Goal: Find specific page/section: Find specific page/section

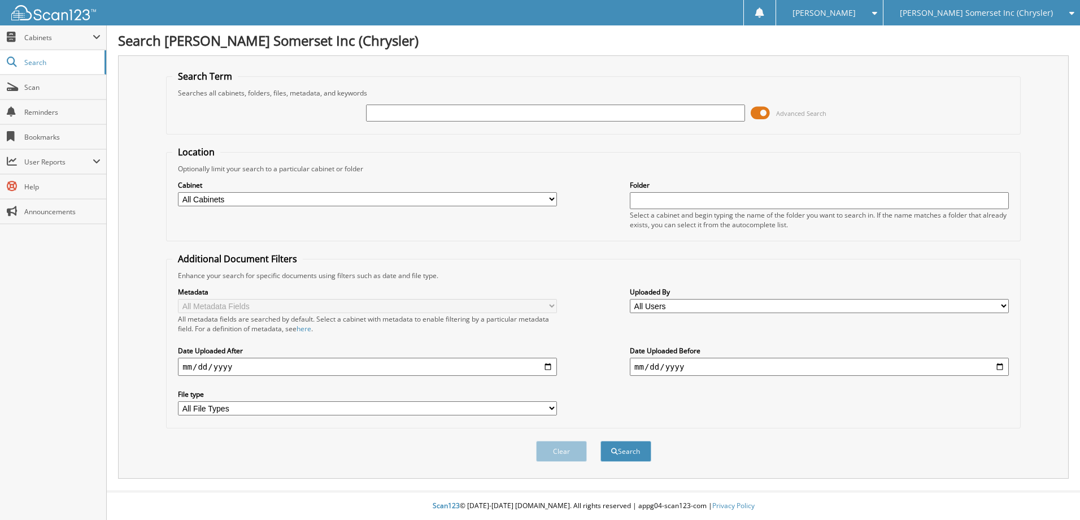
click at [1019, 16] on span "[PERSON_NAME] Somerset Inc (Chrysler)" at bounding box center [976, 13] width 153 height 7
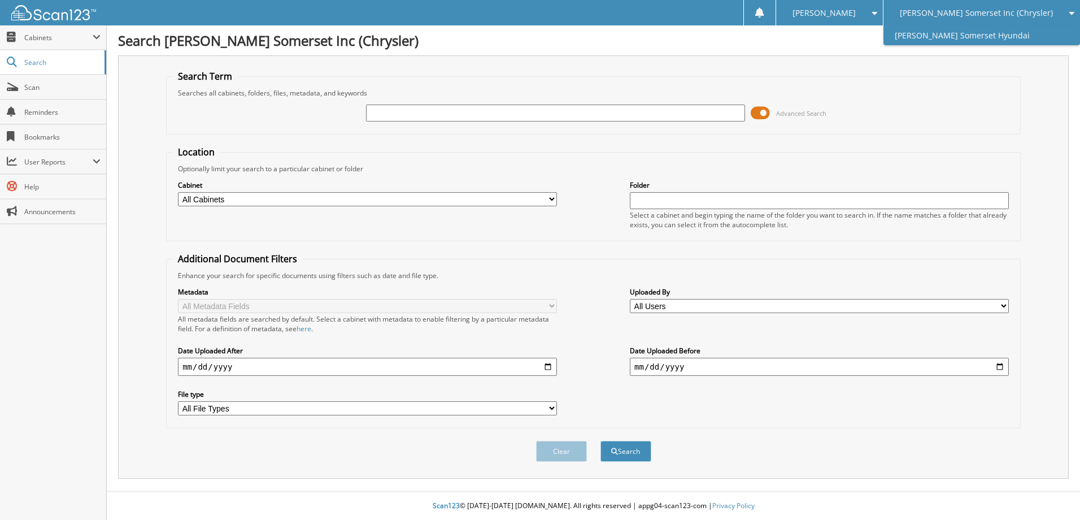
click at [966, 39] on link "[PERSON_NAME] Somerset Hyundai" at bounding box center [981, 35] width 197 height 20
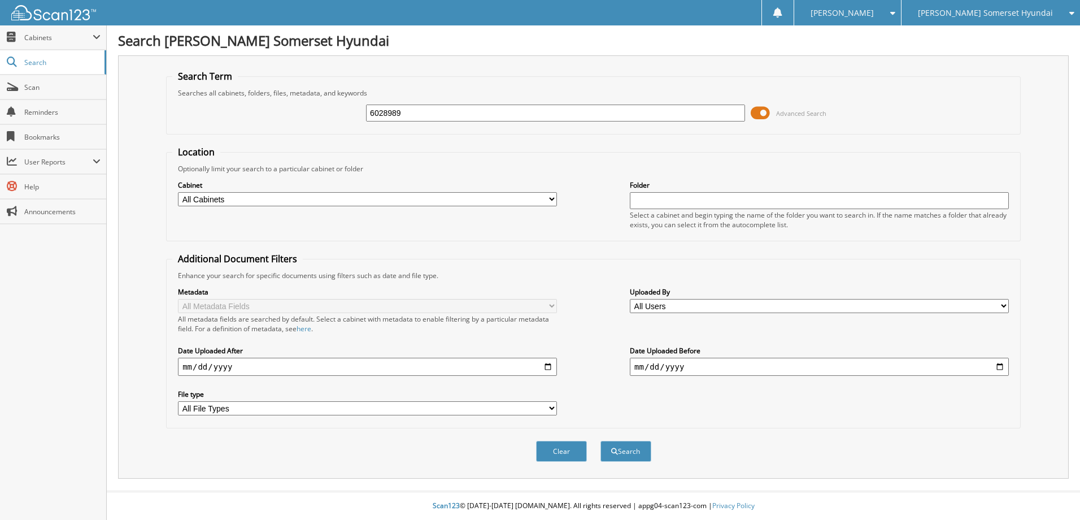
type input "6028989"
click at [600, 440] on button "Search" at bounding box center [625, 450] width 51 height 21
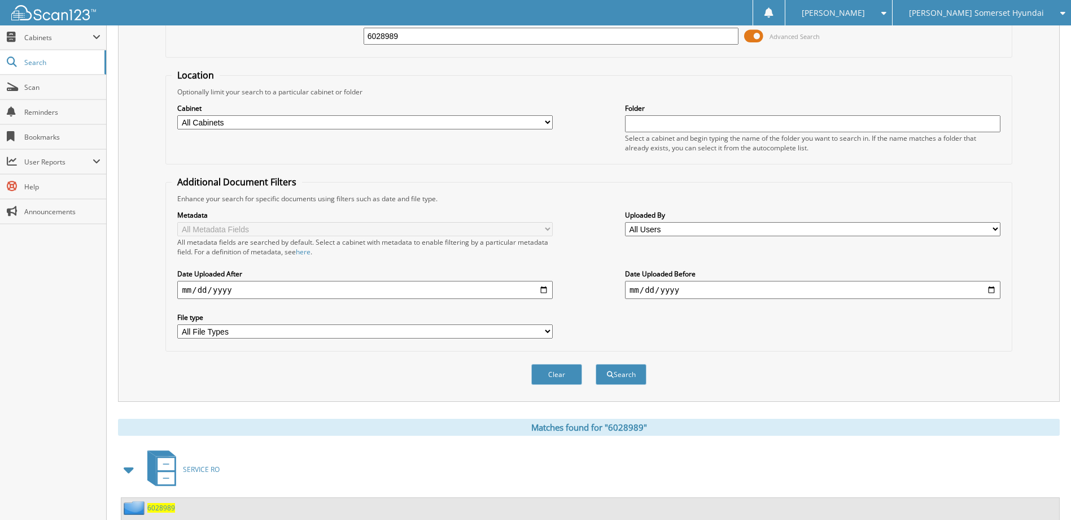
scroll to position [181, 0]
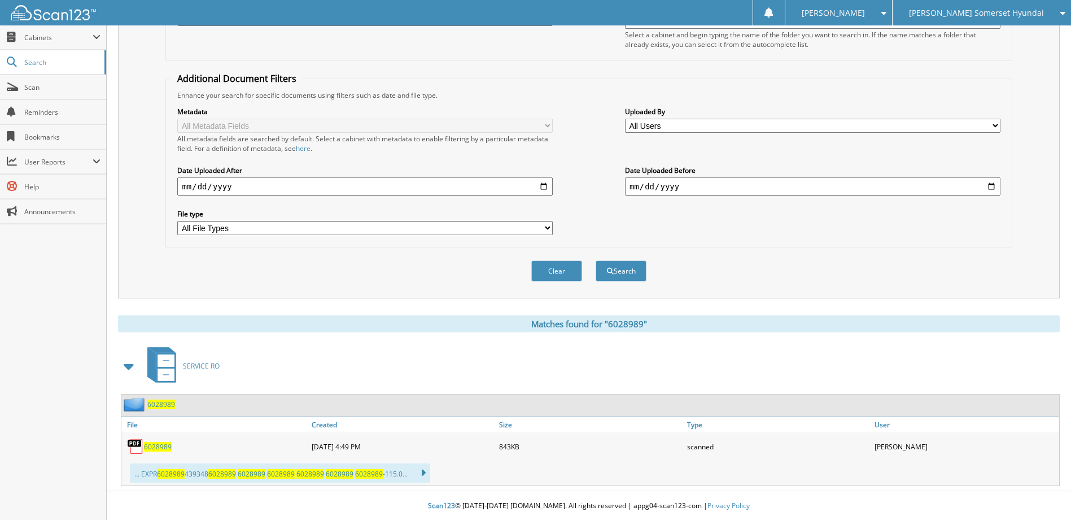
click at [151, 442] on span "6028989" at bounding box center [158, 447] width 28 height 10
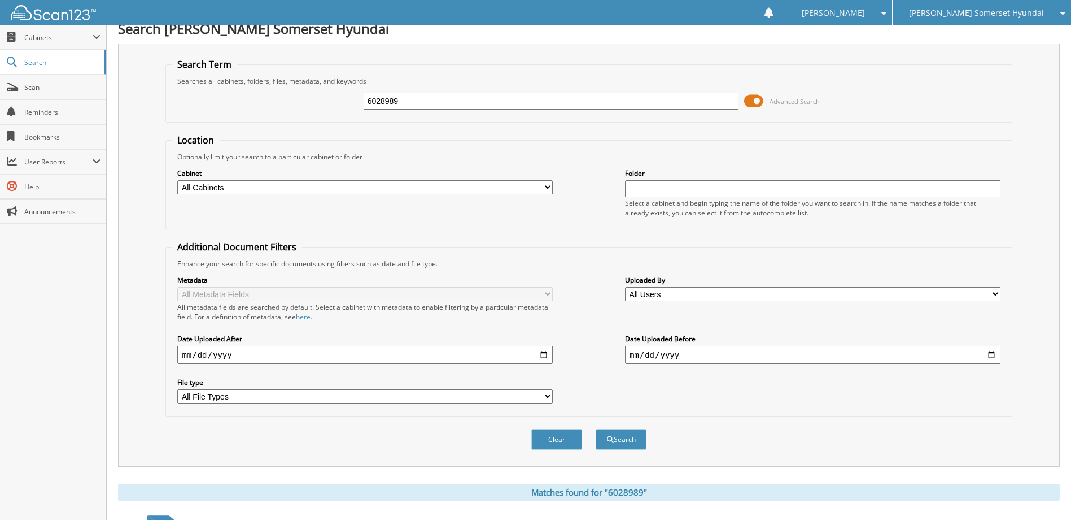
scroll to position [11, 0]
